Goal: Entertainment & Leisure: Consume media (video, audio)

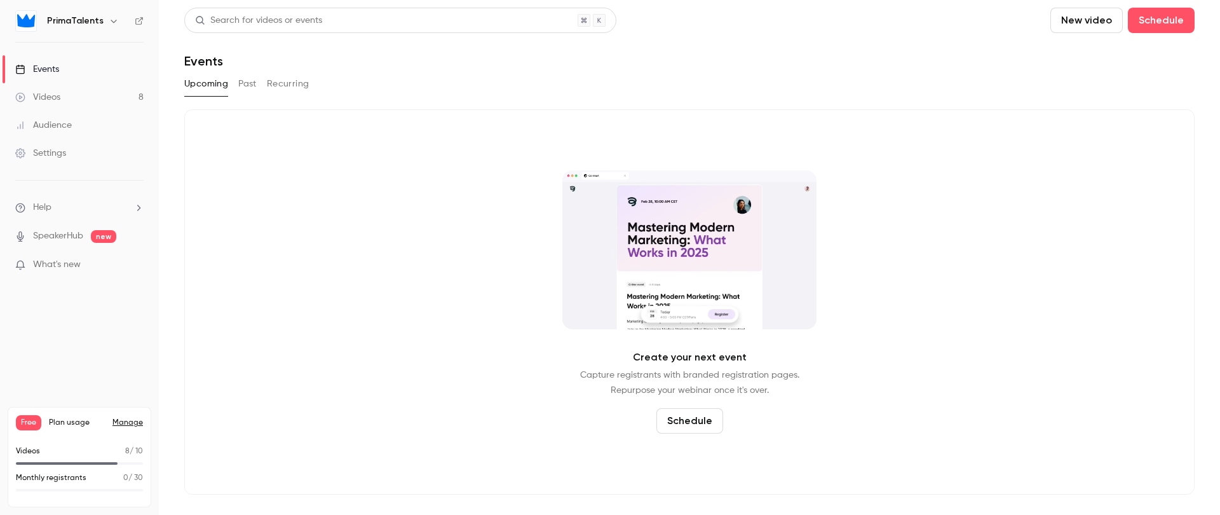
click at [115, 99] on link "Videos 8" at bounding box center [79, 97] width 159 height 28
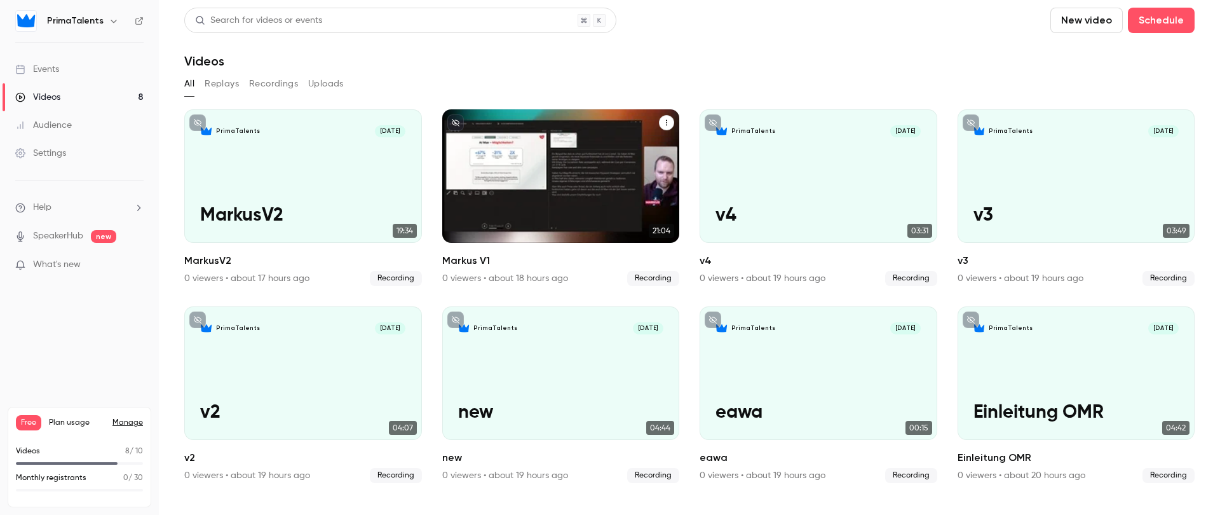
click at [519, 200] on div "PrimaTalents [DATE] Markus V1" at bounding box center [561, 175] width 238 height 133
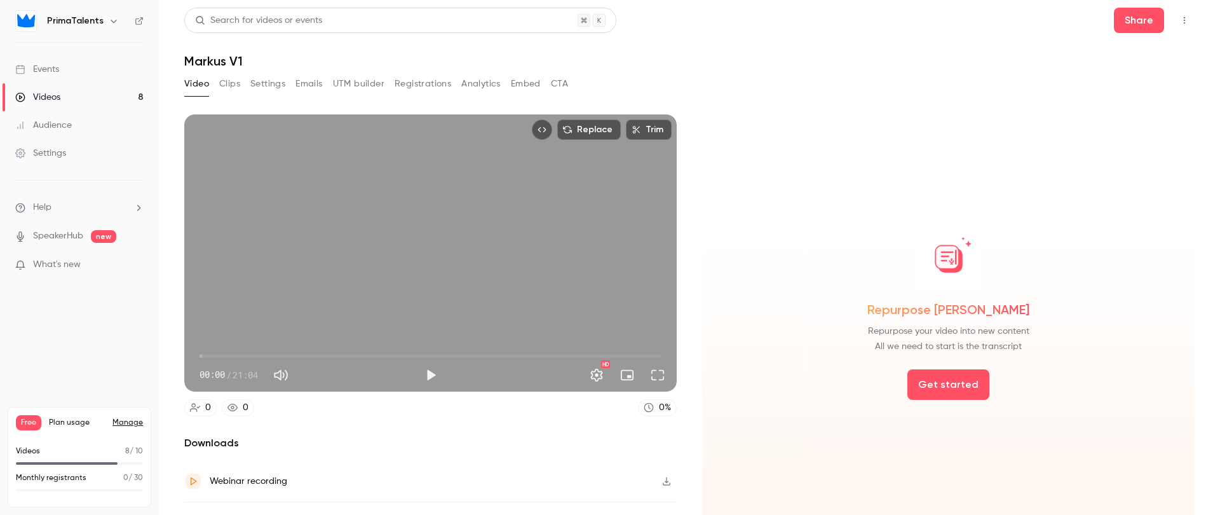
click at [322, 355] on span "00:00" at bounding box center [431, 356] width 462 height 20
click at [422, 365] on button "Play" at bounding box center [430, 374] width 25 height 25
click at [422, 367] on button "Pause" at bounding box center [430, 374] width 25 height 25
type input "*****"
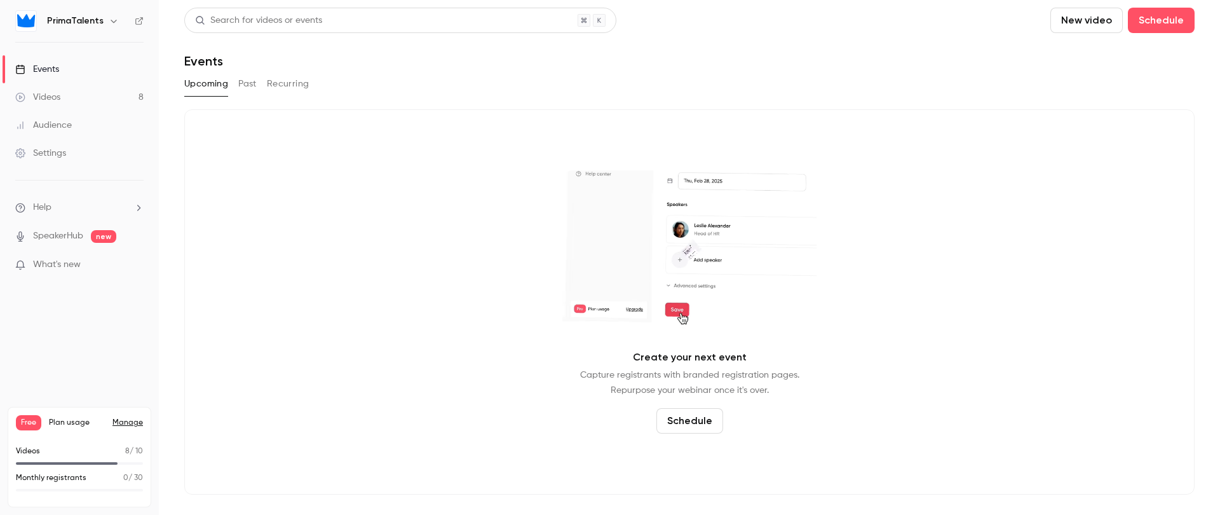
click at [93, 99] on link "Videos 8" at bounding box center [79, 97] width 159 height 28
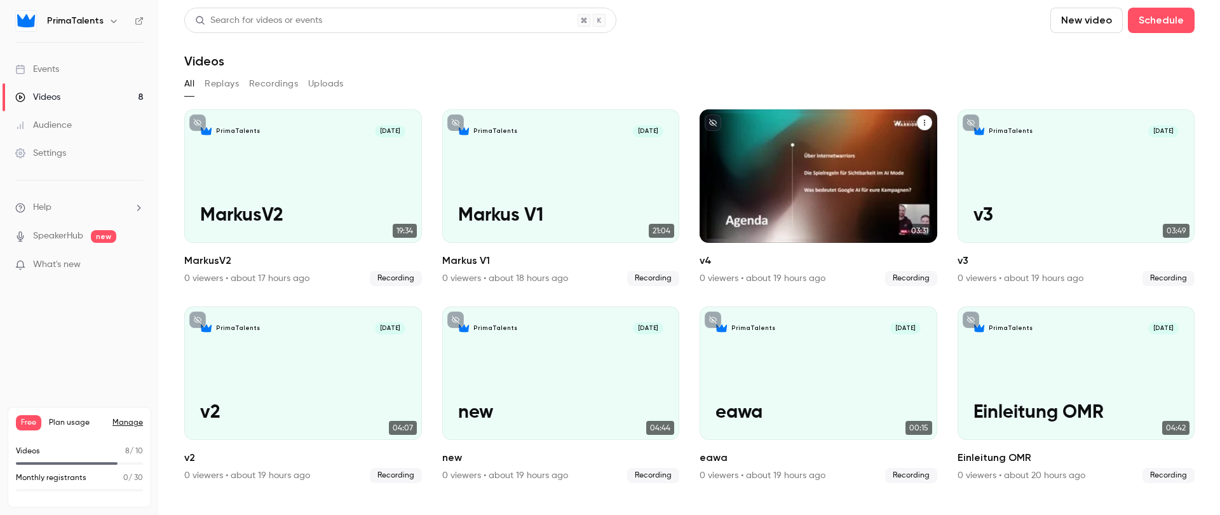
click at [802, 203] on div "PrimaTalents Oct 14 v4" at bounding box center [819, 175] width 238 height 133
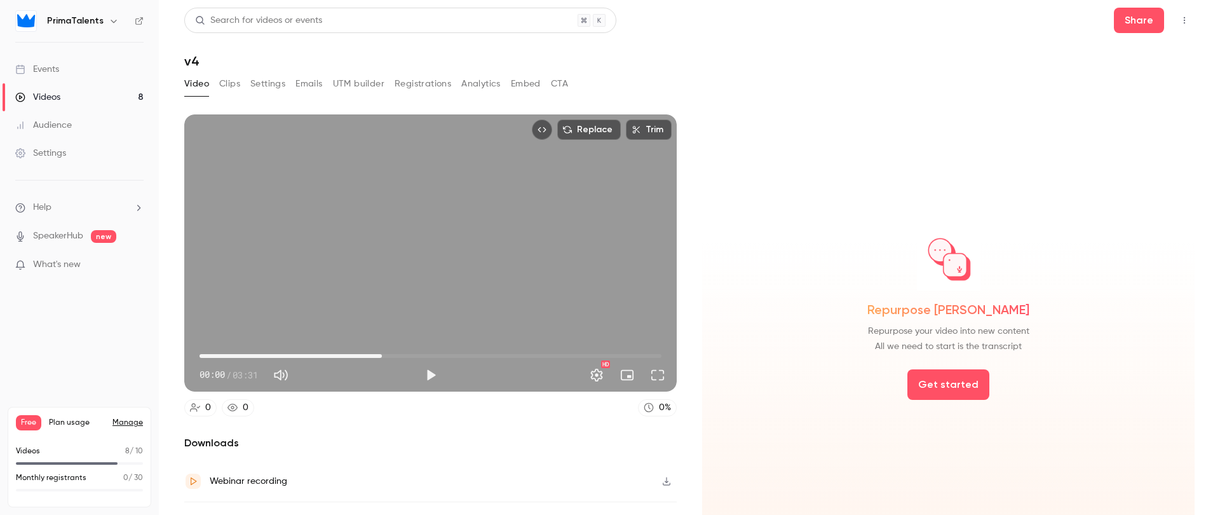
click at [380, 351] on span "01:23" at bounding box center [431, 356] width 462 height 20
click at [429, 375] on button "Play" at bounding box center [430, 374] width 25 height 25
click at [427, 374] on button "Pause" at bounding box center [430, 374] width 25 height 25
type input "****"
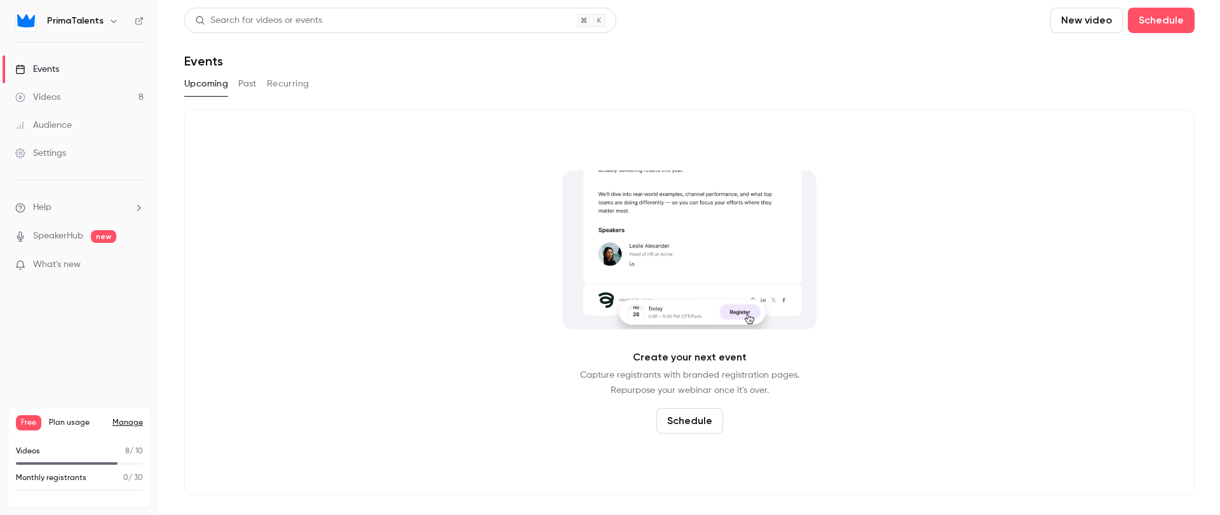
click at [79, 104] on link "Videos 8" at bounding box center [79, 97] width 159 height 28
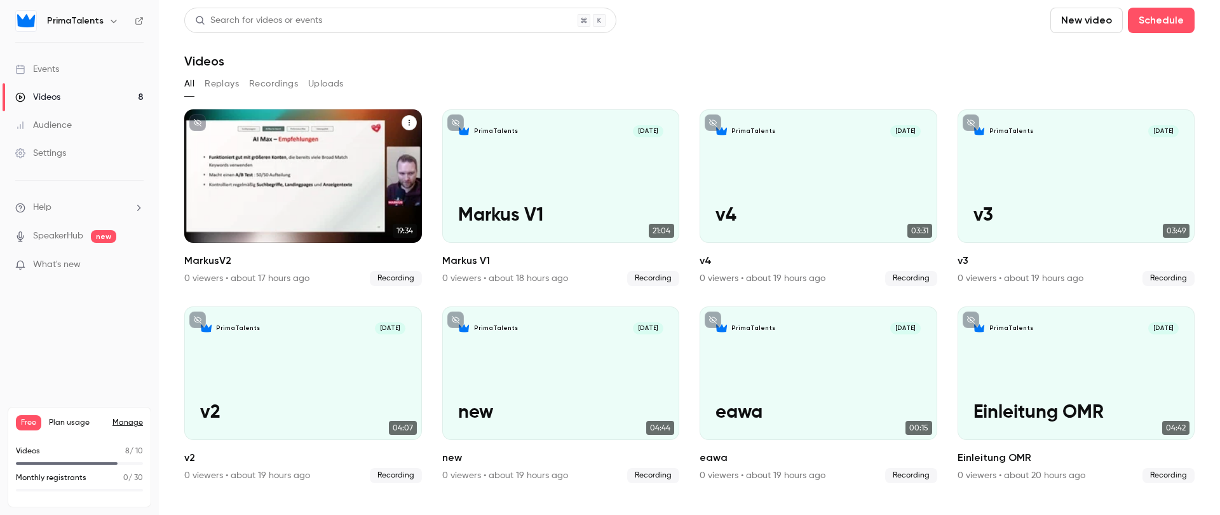
click at [236, 175] on div "PrimaTalents [DATE] MarkusV2" at bounding box center [303, 175] width 238 height 133
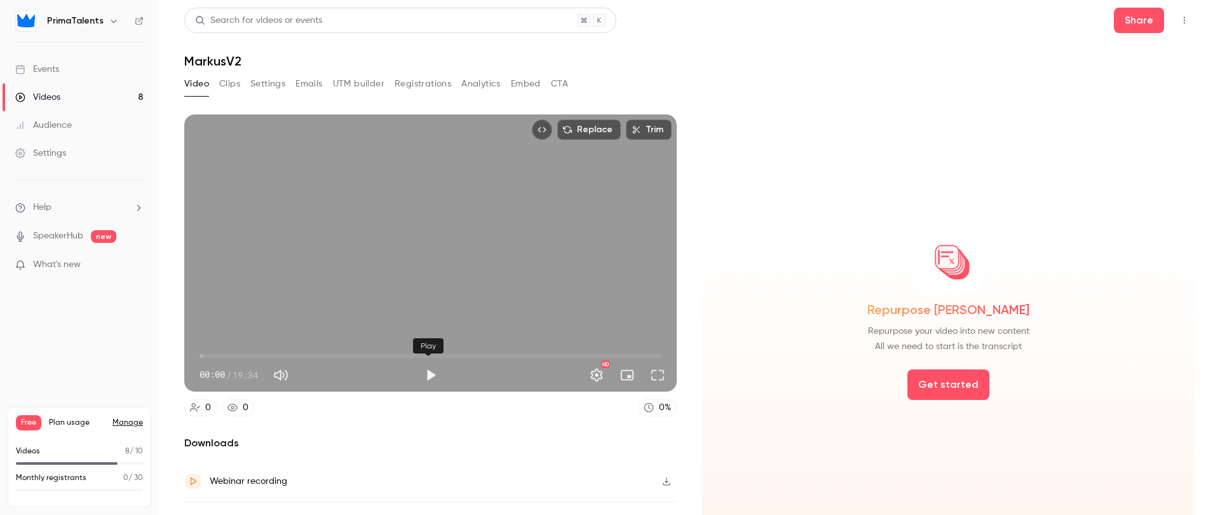
click at [429, 368] on button "Play" at bounding box center [430, 374] width 25 height 25
click at [376, 349] on span "00:00" at bounding box center [431, 356] width 462 height 20
click at [655, 374] on button "Full screen" at bounding box center [657, 374] width 25 height 25
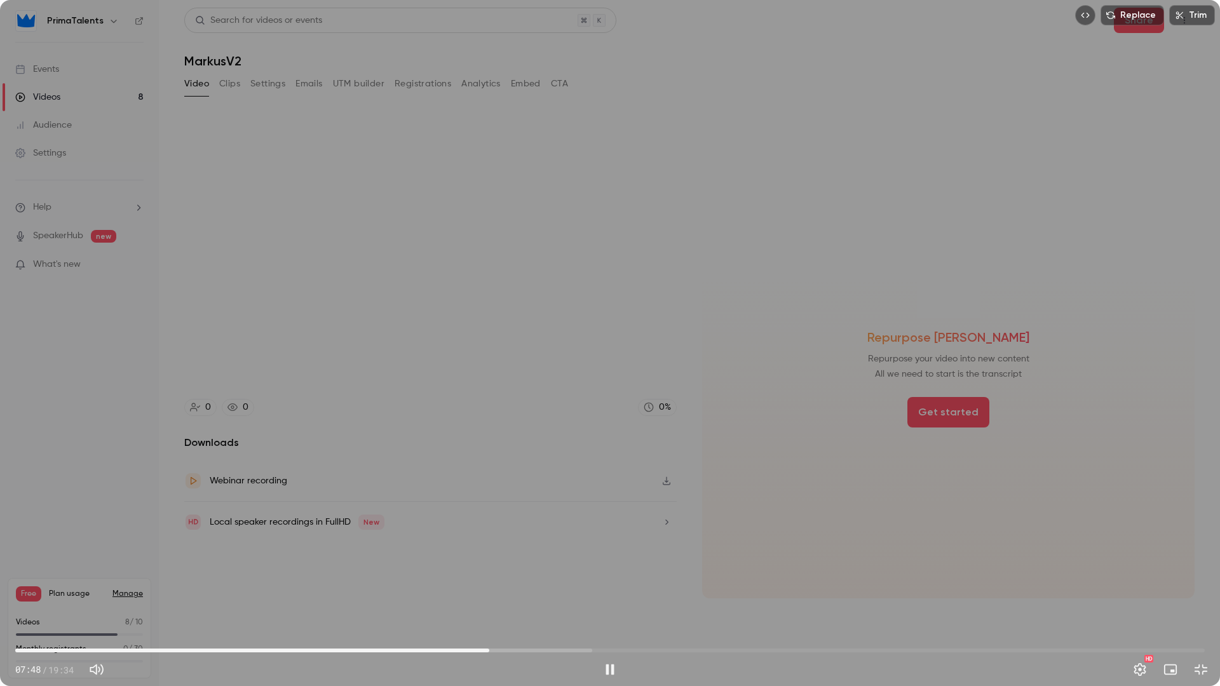
click at [634, 514] on span "07:48" at bounding box center [610, 651] width 1190 height 20
click at [674, 514] on div "Replace Trim 10:14 10:14 / 19:34 HD" at bounding box center [610, 343] width 1220 height 686
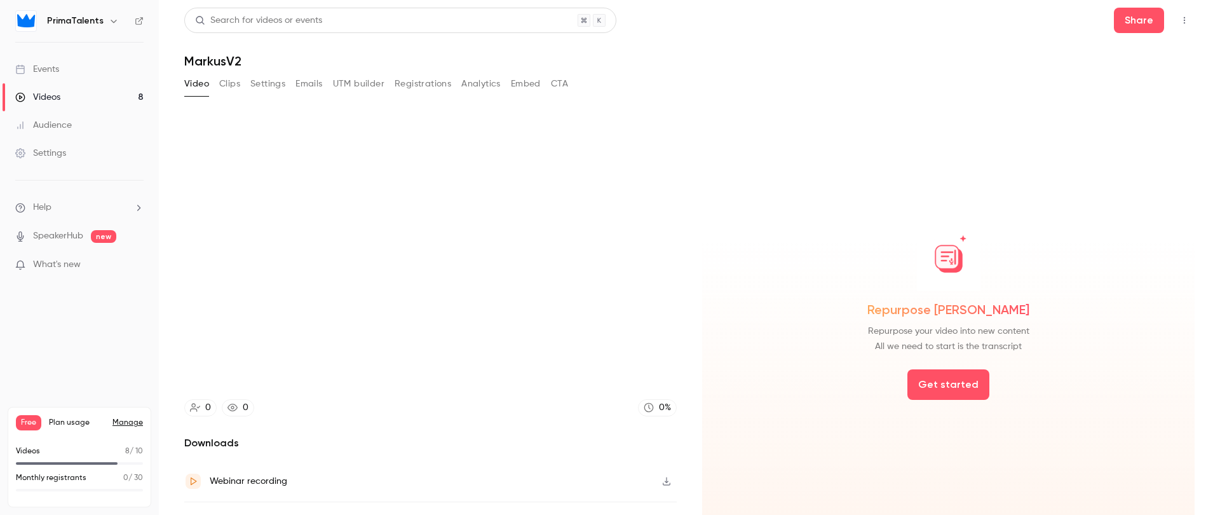
type input "*****"
click at [90, 91] on link "Videos 8" at bounding box center [79, 97] width 159 height 28
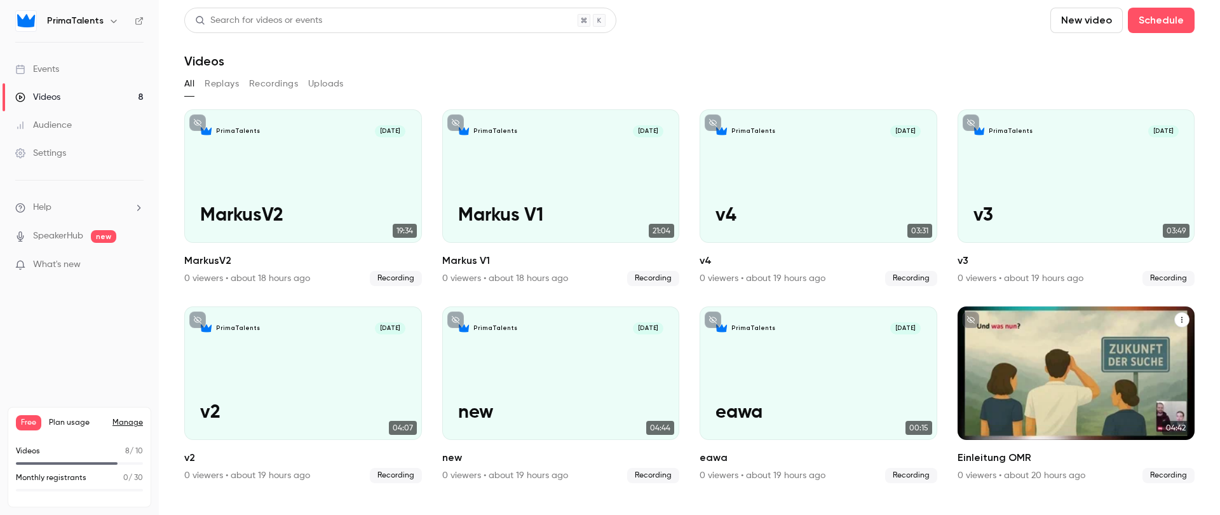
click at [1023, 386] on div "PrimaTalents [DATE] Einleitung OMR" at bounding box center [1077, 372] width 238 height 133
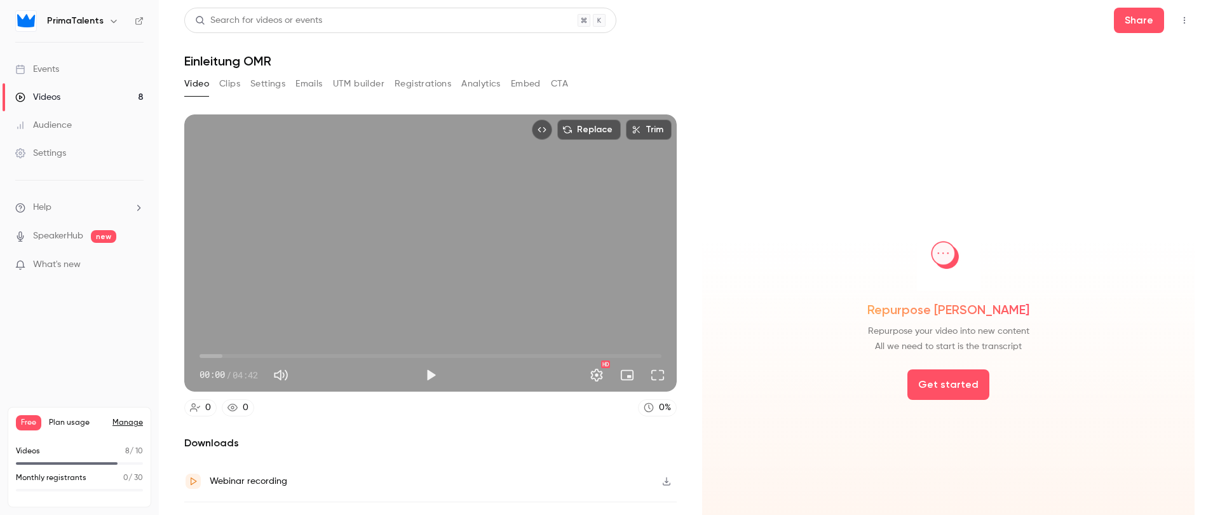
click at [739, 484] on div "Repurpose [PERSON_NAME] Repurpose your video into new content All we need to st…" at bounding box center [948, 328] width 493 height 428
click at [90, 93] on link "Videos 8" at bounding box center [79, 97] width 159 height 28
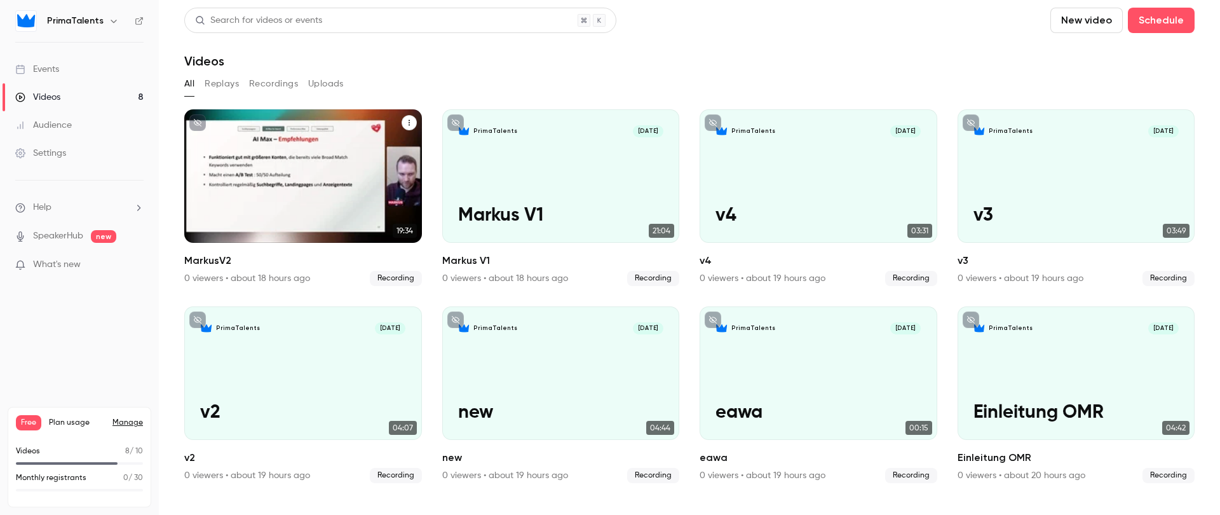
click at [370, 166] on div "PrimaTalents [DATE] MarkusV2" at bounding box center [303, 175] width 238 height 133
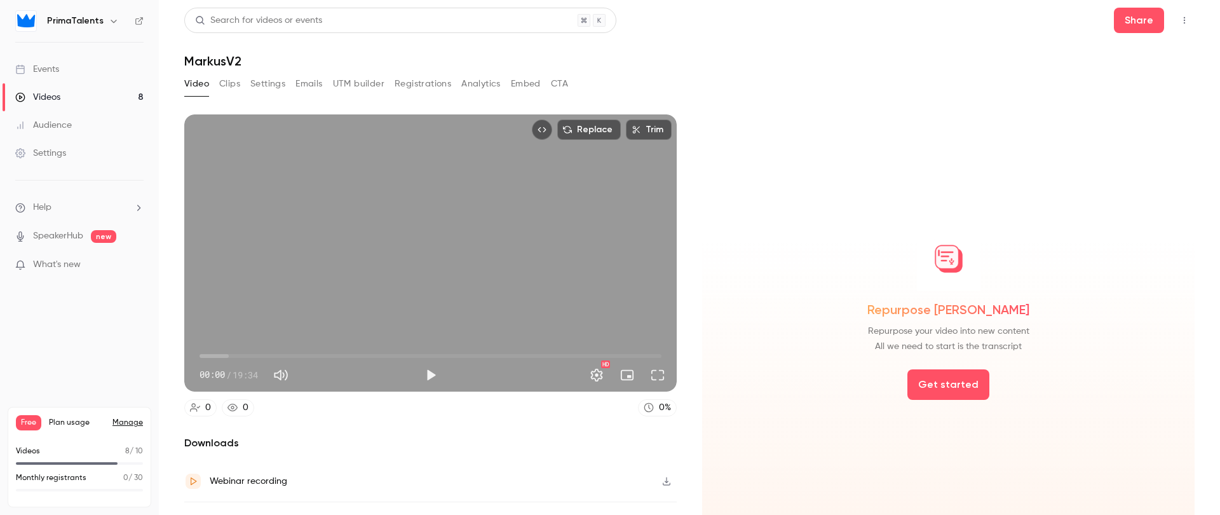
scroll to position [25, 0]
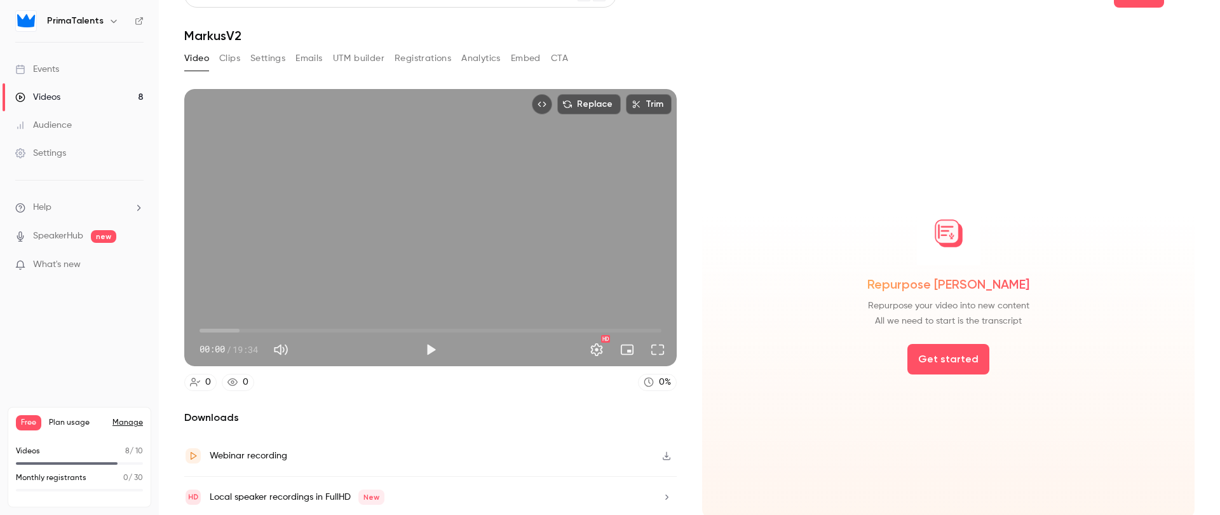
click at [411, 489] on div "Local speaker recordings in FullHD New" at bounding box center [430, 497] width 493 height 41
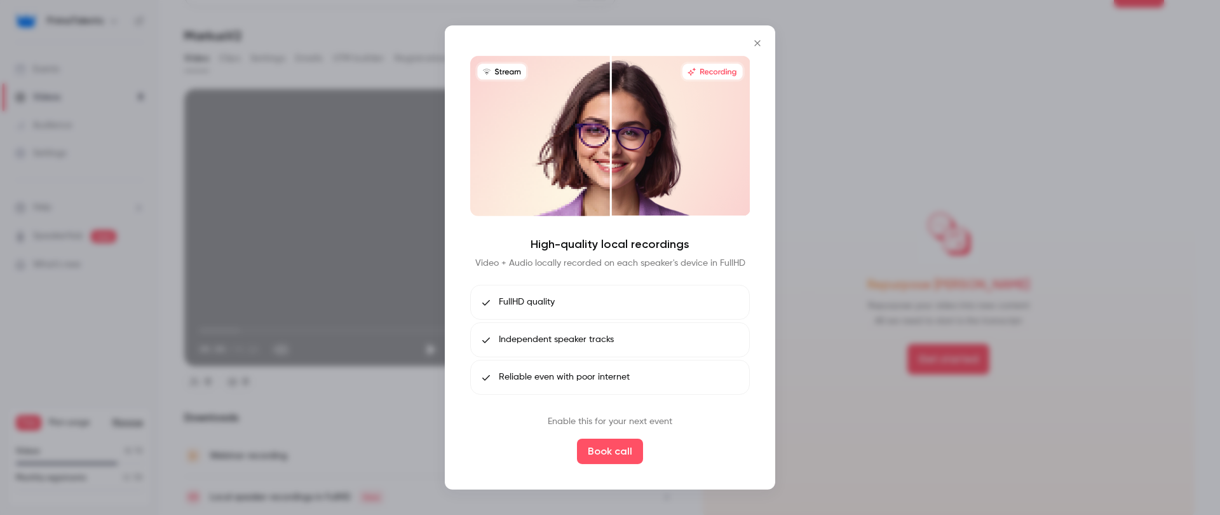
click at [606, 339] on span "Independent speaker tracks" at bounding box center [556, 339] width 115 height 13
click at [759, 42] on icon "Close" at bounding box center [758, 43] width 6 height 6
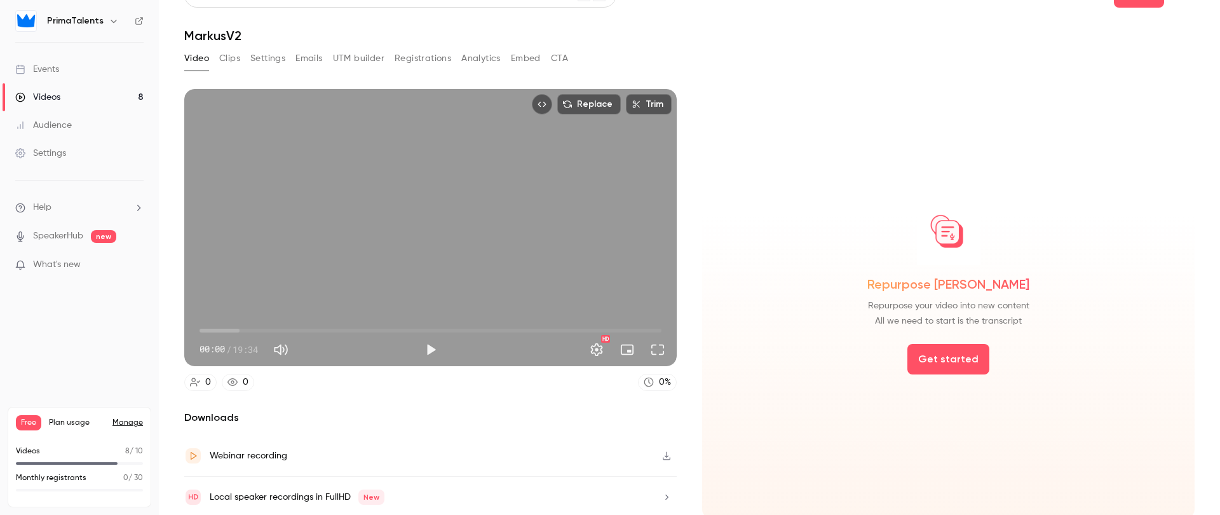
click at [662, 454] on icon "button" at bounding box center [667, 455] width 10 height 9
